Goal: Task Accomplishment & Management: Use online tool/utility

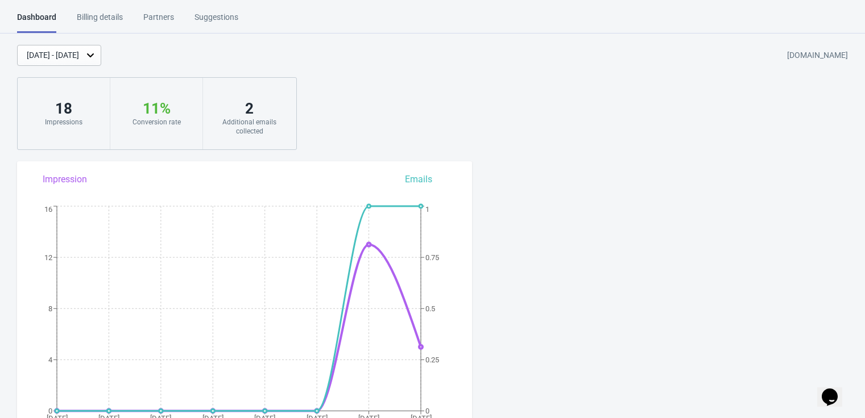
click at [114, 12] on div "Billing details" at bounding box center [100, 21] width 46 height 20
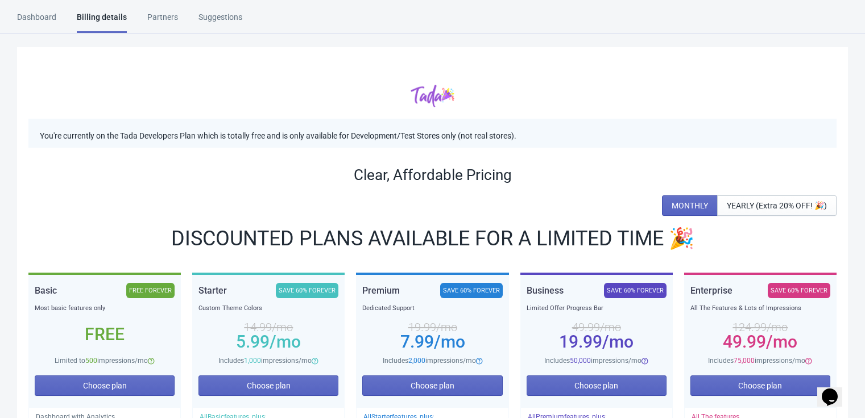
click at [60, 20] on div "Dashboard Billing details Partners Suggestions" at bounding box center [140, 22] width 246 height 22
click at [55, 20] on div "Dashboard" at bounding box center [36, 21] width 39 height 20
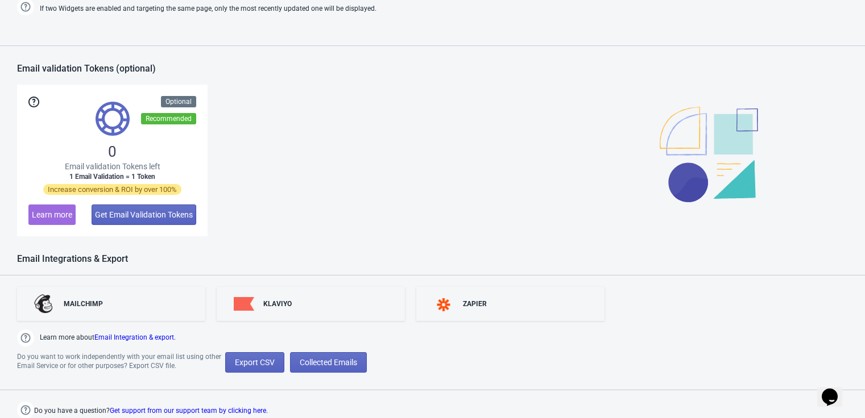
scroll to position [533, 0]
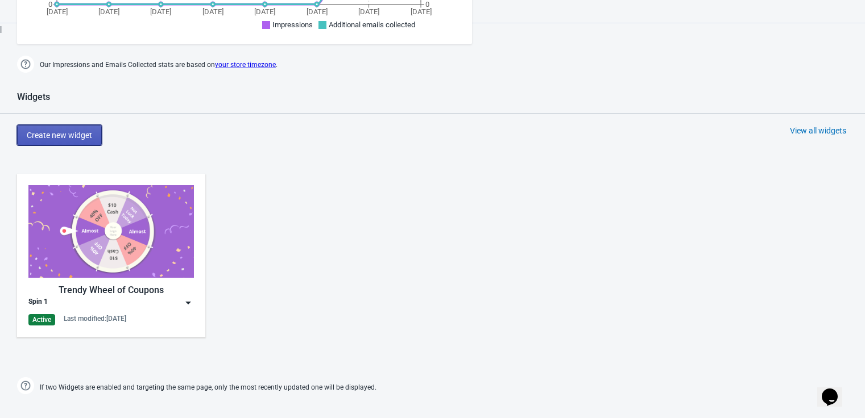
click at [80, 139] on button "Create new widget" at bounding box center [59, 135] width 85 height 20
